Goal: Task Accomplishment & Management: Use online tool/utility

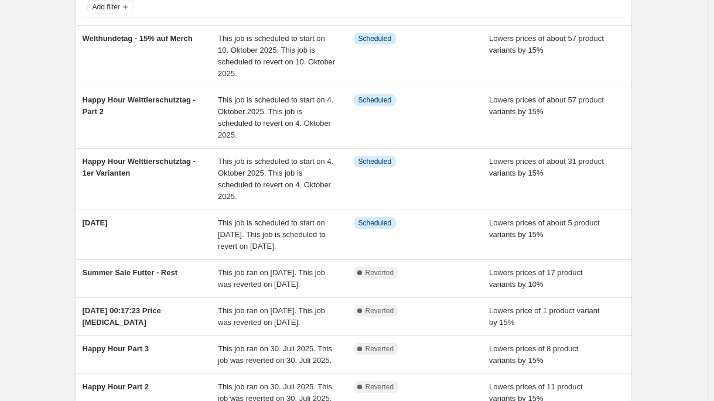
scroll to position [82, 0]
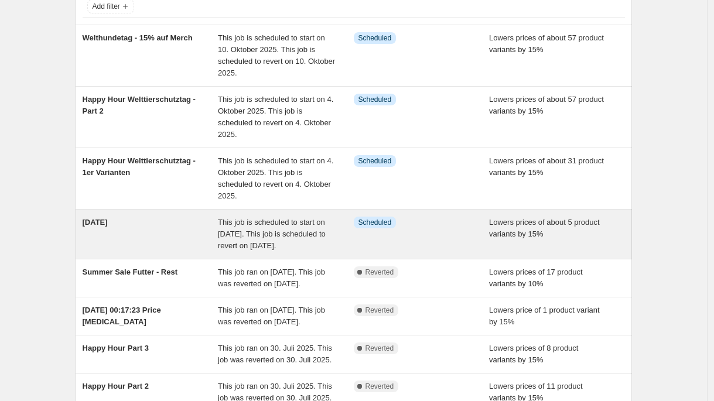
click at [204, 232] on div "[DATE]" at bounding box center [151, 234] width 136 height 35
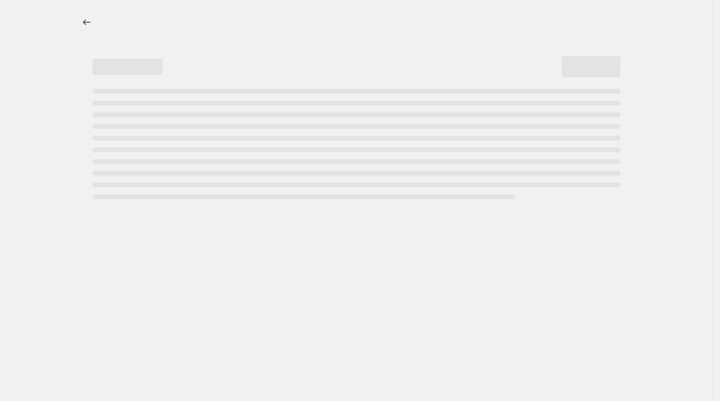
select select "percentage"
select select "no_change"
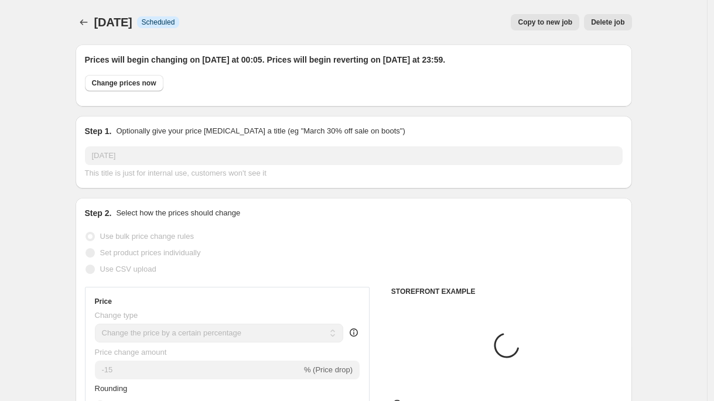
select select "product"
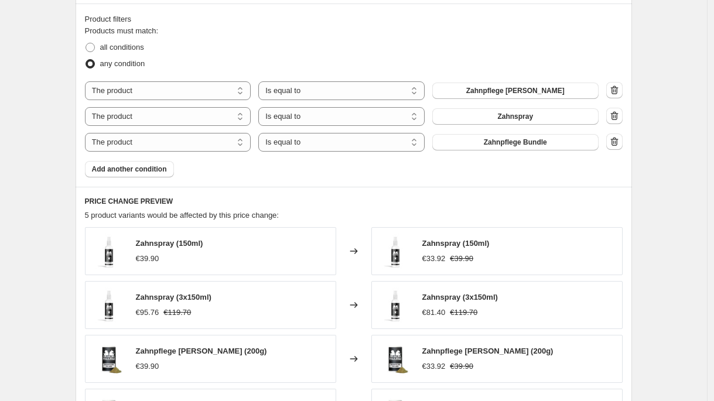
scroll to position [716, 0]
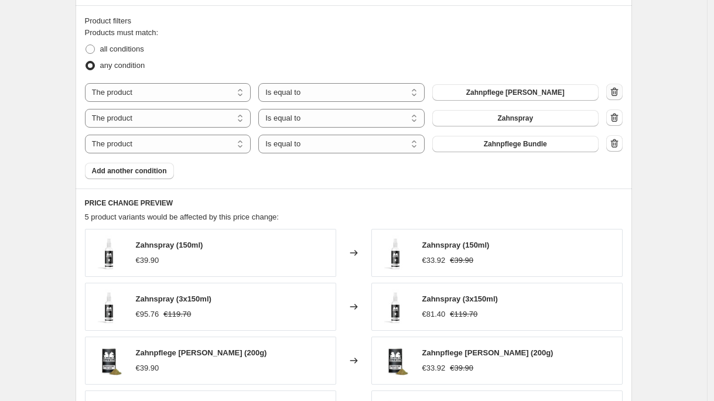
click at [620, 90] on icon "button" at bounding box center [615, 92] width 12 height 12
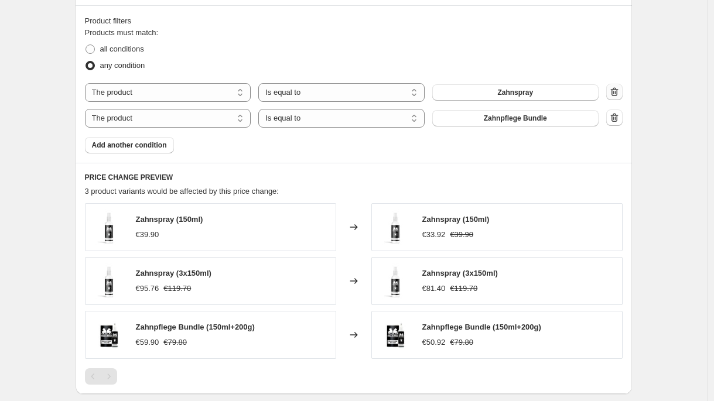
click at [619, 91] on icon "button" at bounding box center [615, 92] width 12 height 12
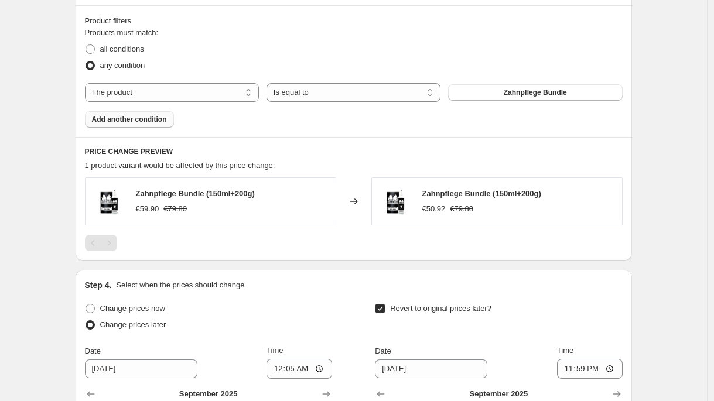
click at [165, 122] on span "Add another condition" at bounding box center [129, 119] width 75 height 9
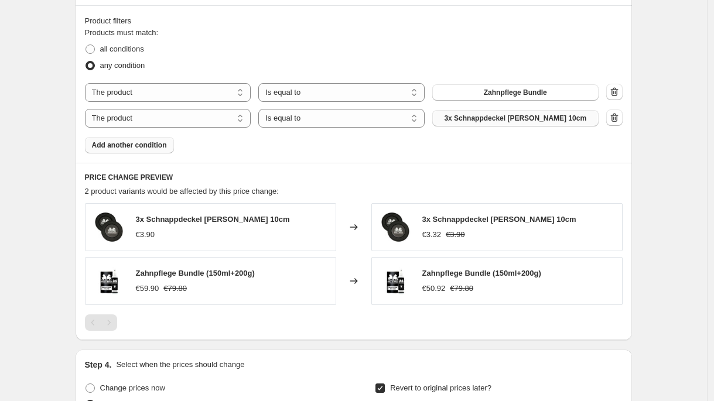
click at [504, 116] on span "3x Schnappdeckel [PERSON_NAME] 10cm" at bounding box center [515, 118] width 142 height 9
click at [610, 119] on button "button" at bounding box center [614, 118] width 16 height 16
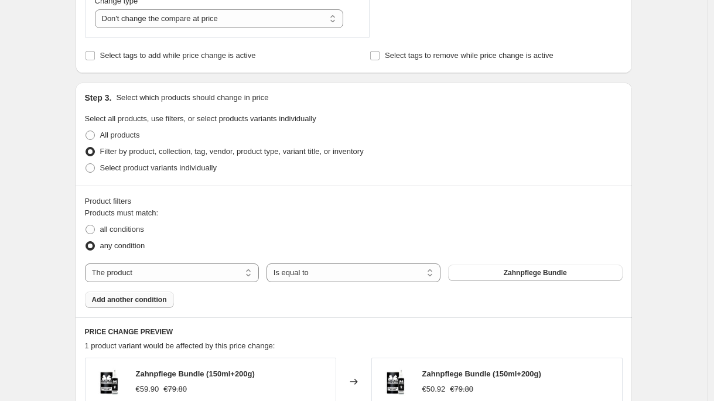
scroll to position [534, 0]
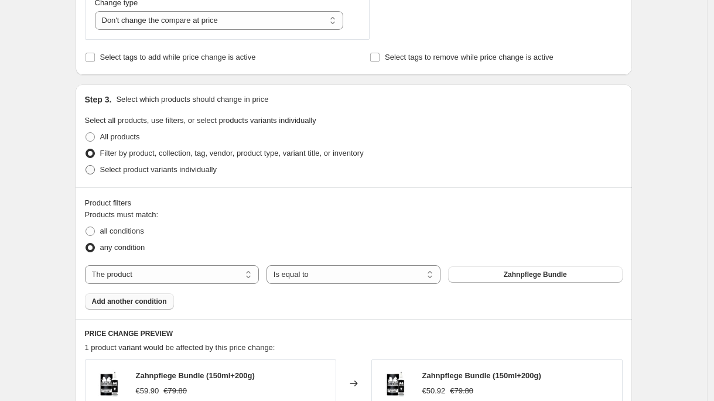
click at [217, 162] on label "Select product variants individually" at bounding box center [151, 170] width 132 height 16
click at [86, 165] on input "Select product variants individually" at bounding box center [86, 165] width 1 height 1
radio input "true"
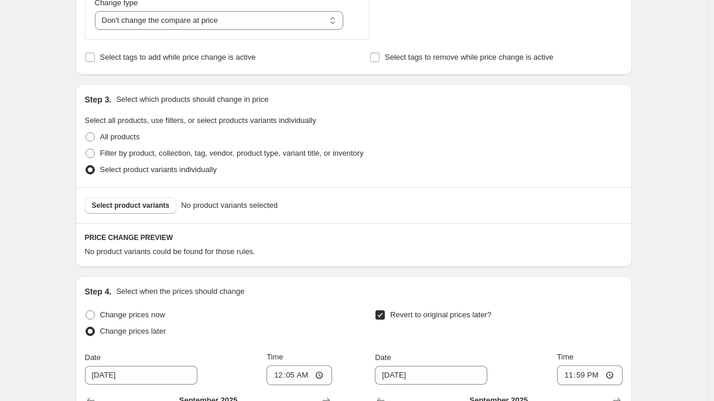
click at [163, 196] on div "Select product variants No product variants selected" at bounding box center [354, 205] width 556 height 36
click at [160, 207] on span "Select product variants" at bounding box center [131, 205] width 78 height 9
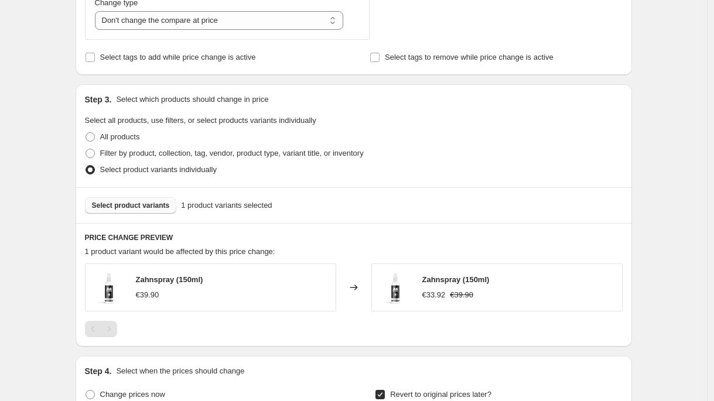
click at [155, 211] on button "Select product variants" at bounding box center [131, 205] width 92 height 16
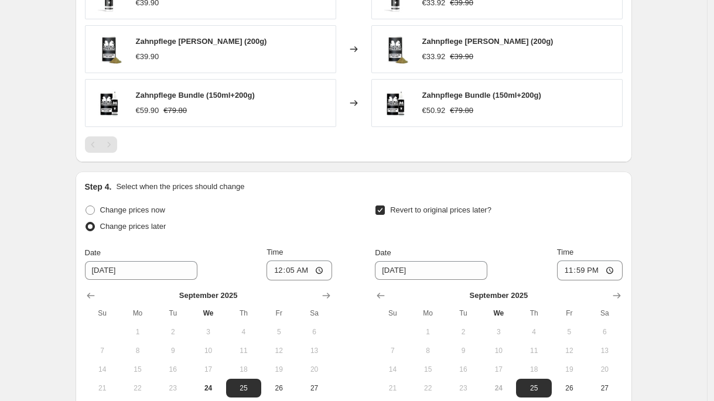
scroll to position [969, 0]
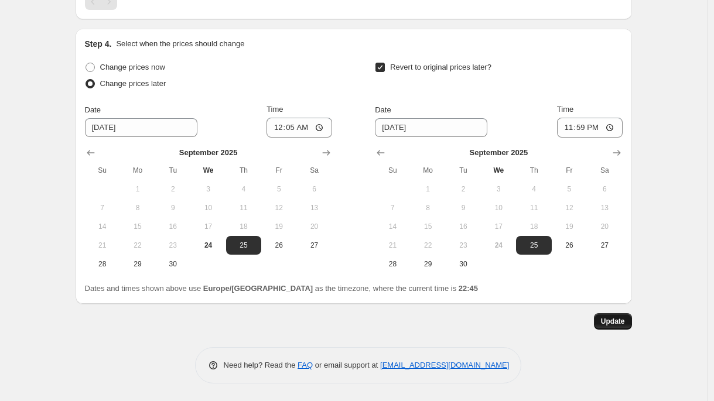
click at [620, 318] on span "Update" at bounding box center [613, 321] width 24 height 9
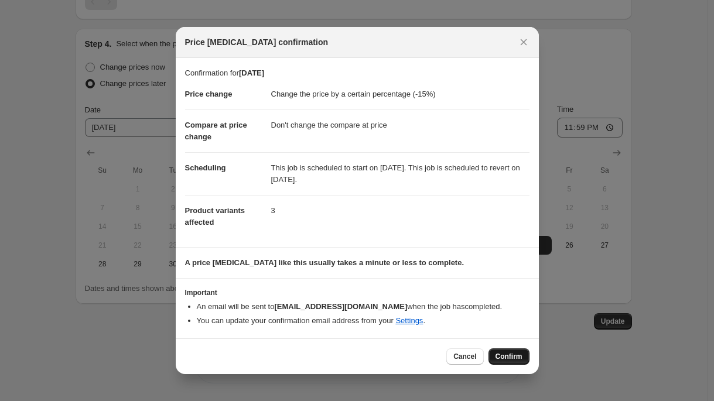
click at [514, 360] on span "Confirm" at bounding box center [509, 356] width 27 height 9
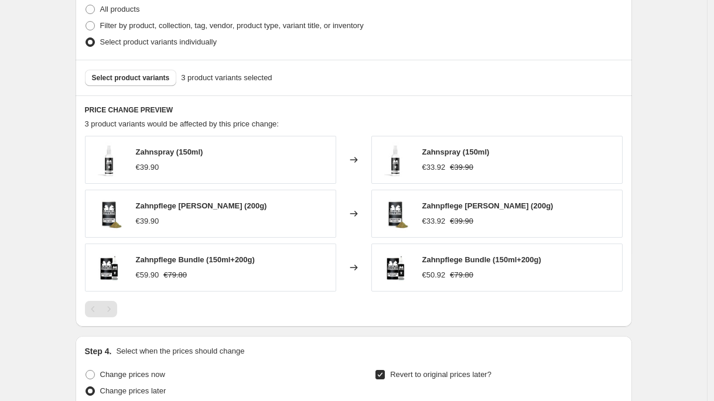
scroll to position [969, 0]
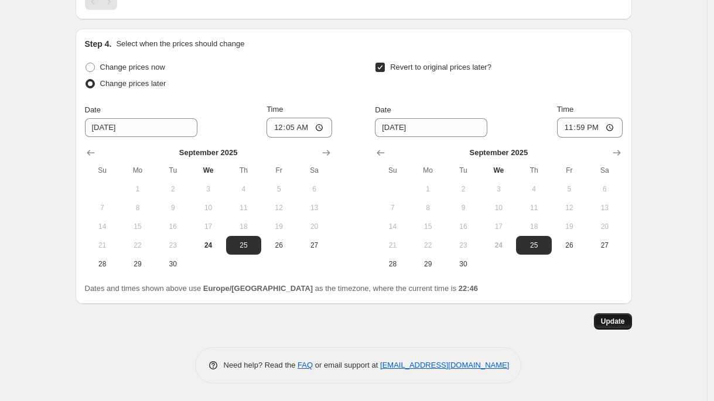
click at [617, 320] on span "Update" at bounding box center [613, 321] width 24 height 9
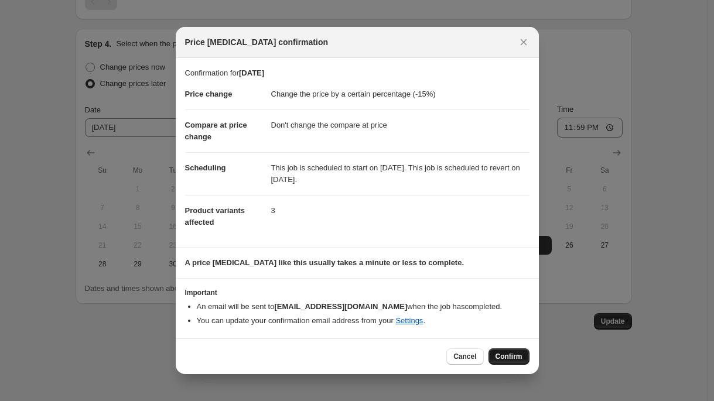
click at [518, 356] on span "Confirm" at bounding box center [509, 356] width 27 height 9
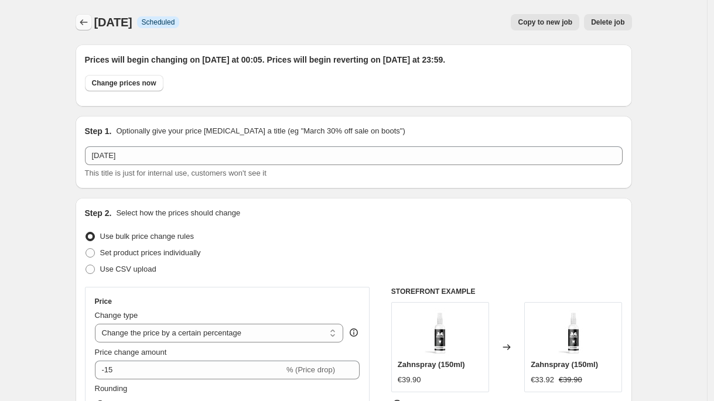
click at [81, 23] on icon "Price change jobs" at bounding box center [84, 22] width 12 height 12
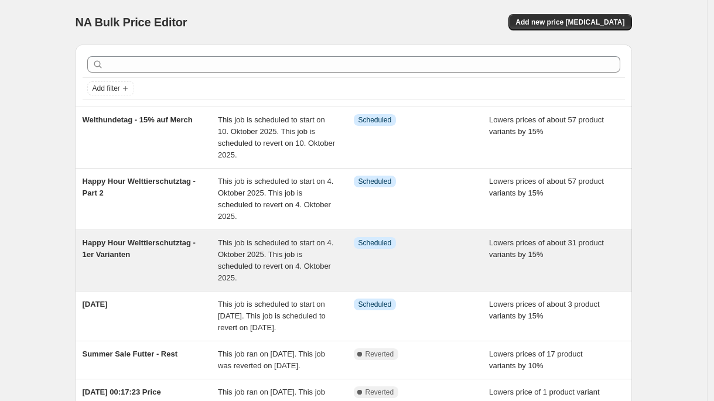
click at [198, 278] on div "Happy Hour Welttierschutztag - 1er Varianten" at bounding box center [151, 260] width 136 height 47
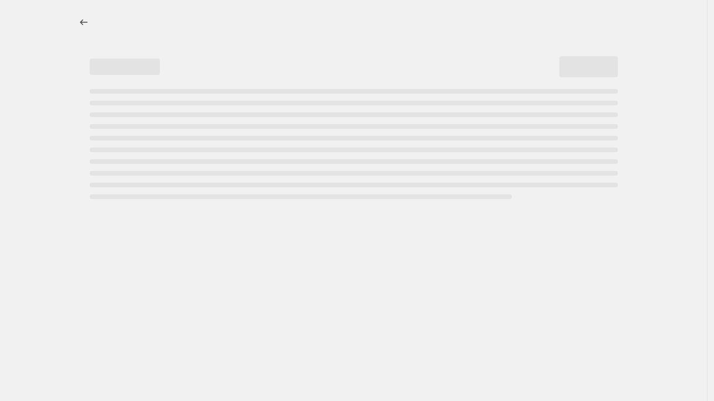
select select "percentage"
select select "no_change"
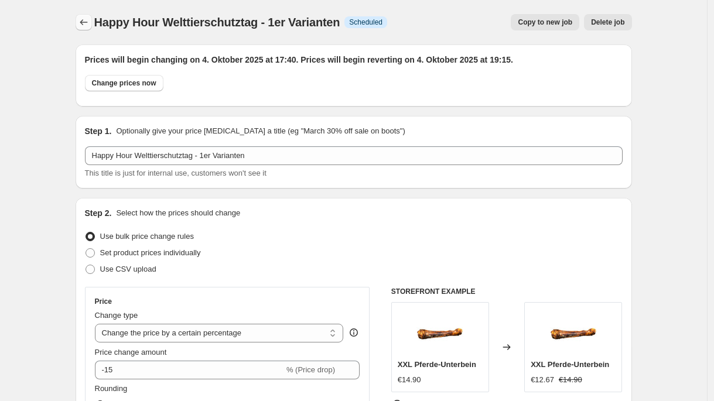
click at [92, 18] on button "Price change jobs" at bounding box center [84, 22] width 16 height 16
